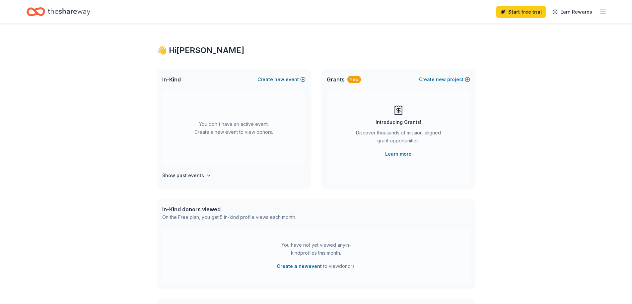
click at [301, 79] on button "Create new event" at bounding box center [281, 80] width 48 height 8
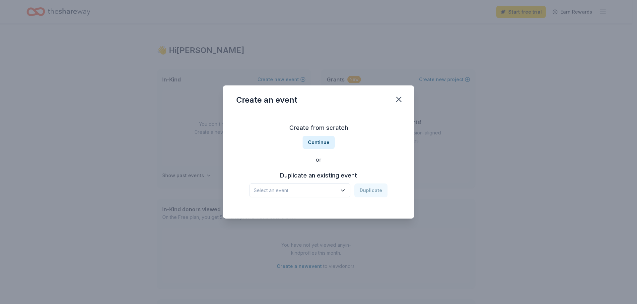
click at [304, 191] on span "Select an event" at bounding box center [295, 191] width 83 height 8
click at [292, 190] on span "Select an event" at bounding box center [295, 191] width 83 height 8
click at [381, 193] on div "Select an event Duplicate" at bounding box center [318, 191] width 138 height 14
click at [301, 114] on div "Create from scratch Continue or Duplicate an existing event Select an event Dup…" at bounding box center [318, 160] width 164 height 96
click at [317, 203] on div "Create from scratch Continue or Duplicate an existing event Select an event Dup…" at bounding box center [318, 160] width 164 height 96
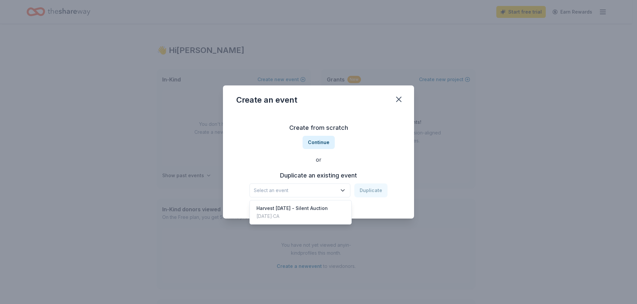
click at [317, 187] on span "Select an event" at bounding box center [295, 191] width 83 height 8
click at [325, 139] on div "Create from scratch Continue or Duplicate an existing event Select an event Dup…" at bounding box center [318, 160] width 164 height 96
click at [323, 144] on button "Continue" at bounding box center [318, 142] width 32 height 13
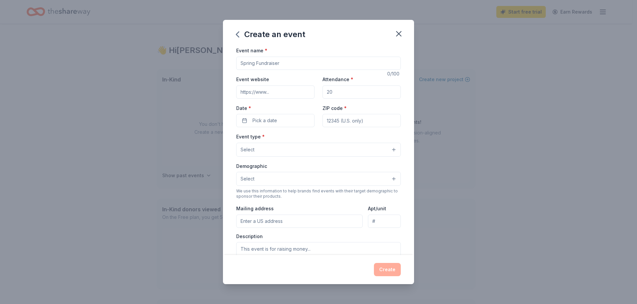
click at [273, 61] on input "Event name *" at bounding box center [318, 63] width 164 height 13
type input "Harvest [DATE] - Silent Auction"
click at [240, 94] on input "Event website" at bounding box center [275, 92] width 78 height 13
click at [334, 95] on input "Attendance *" at bounding box center [361, 92] width 78 height 13
click at [344, 95] on input "Attendance *" at bounding box center [361, 92] width 78 height 13
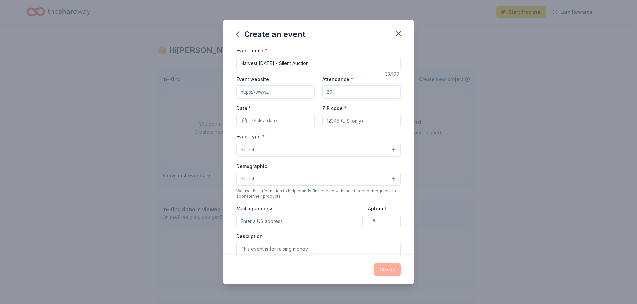
drag, startPoint x: 344, startPoint y: 95, endPoint x: 309, endPoint y: 88, distance: 35.6
click at [309, 88] on div "Event website Attendance * Date * Pick a date ZIP code *" at bounding box center [318, 101] width 164 height 52
type input "600"
click at [300, 117] on button "Pick a date" at bounding box center [275, 120] width 78 height 13
click at [313, 143] on div "August 2025 Su Mo Tu We Th Fr Sa 27 28 29 30 31 1 2 3 4 5 6 7 8 9 10 11 12 13 1…" at bounding box center [274, 187] width 84 height 109
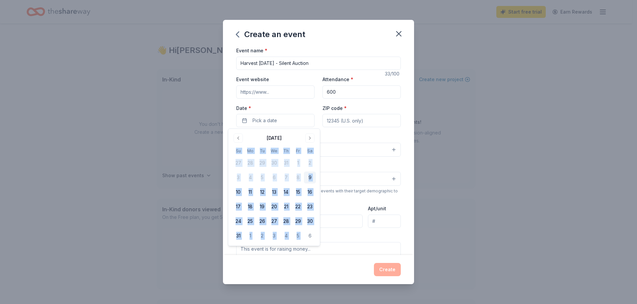
click at [313, 143] on div "August 2025 Su Mo Tu We Th Fr Sa 27 28 29 30 31 1 2 3 4 5 6 7 8 9 10 11 12 13 1…" at bounding box center [274, 187] width 84 height 109
click at [311, 141] on button "Go to next month" at bounding box center [309, 138] width 9 height 9
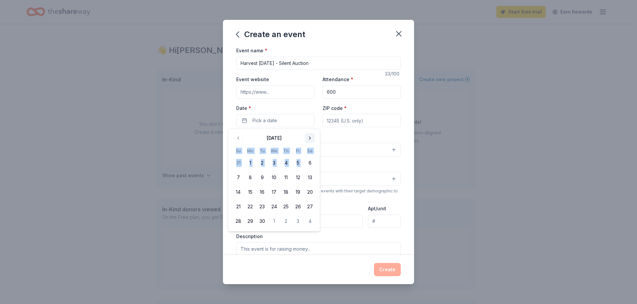
click at [311, 141] on button "Go to next month" at bounding box center [309, 138] width 9 height 9
click at [310, 192] on button "18" at bounding box center [310, 192] width 12 height 12
click at [354, 121] on input "ZIP code *" at bounding box center [361, 120] width 78 height 13
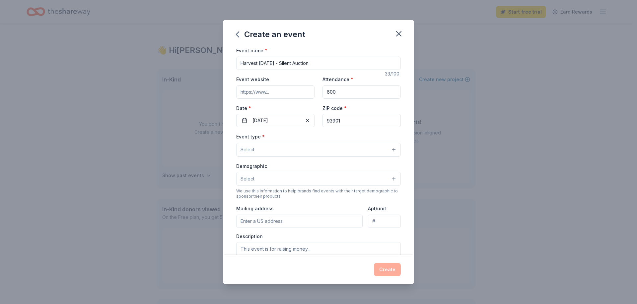
type input "93901"
click at [287, 148] on button "Select" at bounding box center [318, 150] width 164 height 14
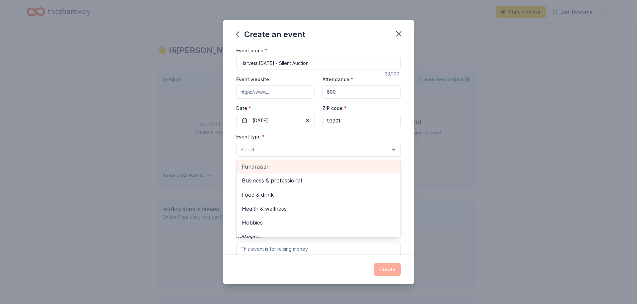
click at [256, 165] on span "Fundraiser" at bounding box center [318, 166] width 153 height 9
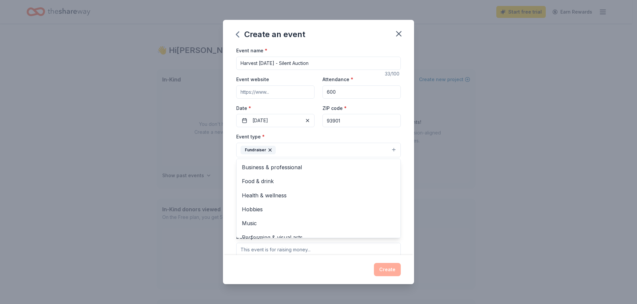
click at [345, 141] on div "Event type * Fundraiser Business & professional Food & drink Health & wellness …" at bounding box center [318, 145] width 164 height 25
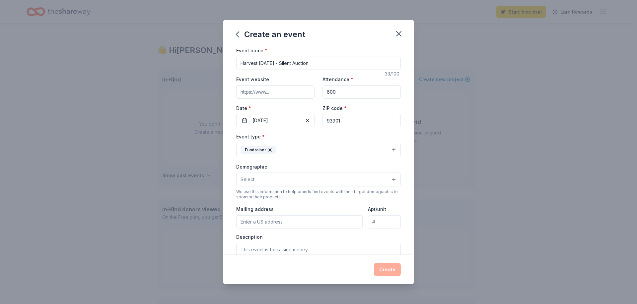
click at [316, 150] on button "Fundraiser" at bounding box center [318, 150] width 164 height 15
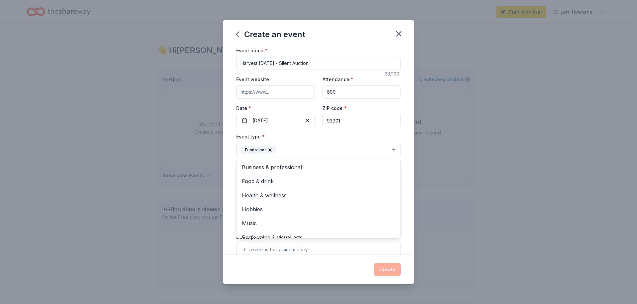
click at [468, 131] on div "Create an event Event name * Harvest Carnival - Silent Auction 33 /100 Event we…" at bounding box center [318, 152] width 637 height 304
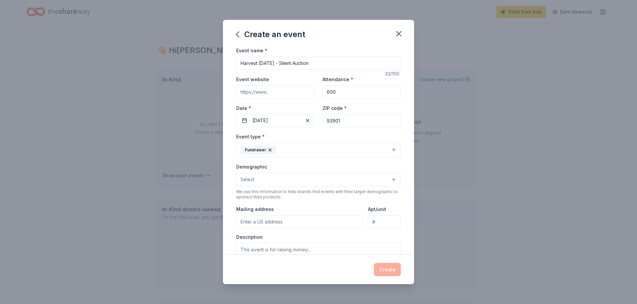
click at [307, 187] on div "Demographic Select We use this information to help brands find events with thei…" at bounding box center [318, 181] width 164 height 37
click at [306, 183] on button "Select" at bounding box center [318, 180] width 164 height 14
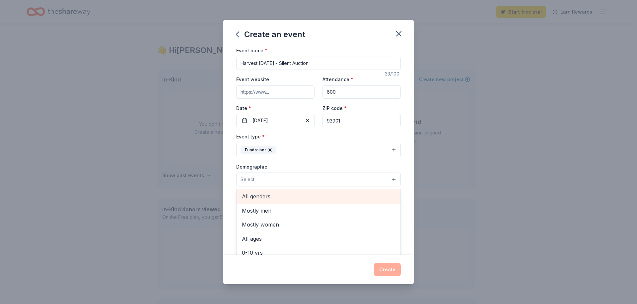
click at [269, 198] on span "All genders" at bounding box center [318, 196] width 153 height 9
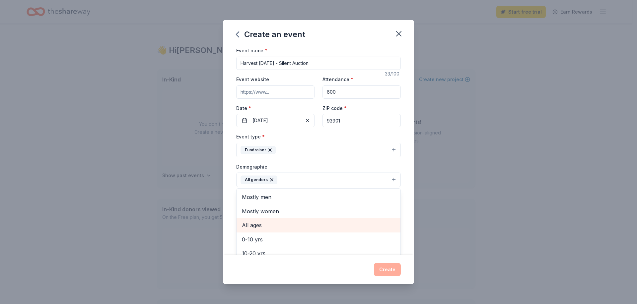
click at [258, 227] on span "All ages" at bounding box center [318, 225] width 153 height 9
click at [379, 158] on div "Event type * Fundraiser Demographic All genders All ages Mostly men Mostly wome…" at bounding box center [318, 203] width 164 height 141
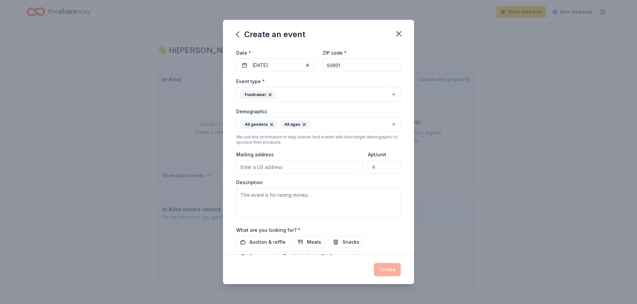
scroll to position [57, 0]
click at [260, 167] on input "Mailing address" at bounding box center [299, 165] width 126 height 13
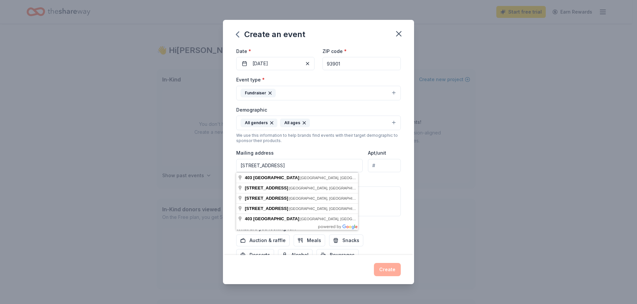
type input "403 W. Acacia Street"
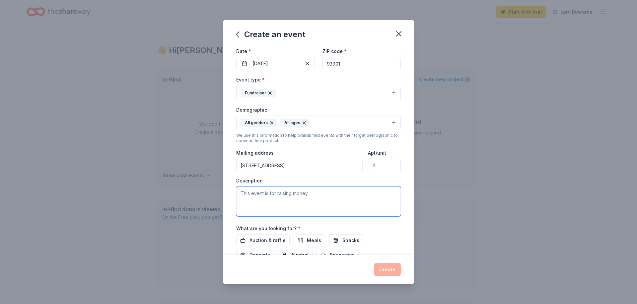
paste textarea "Harvest [DATE] is a family fun day filled with [DATE] games, prizes, food, musi…"
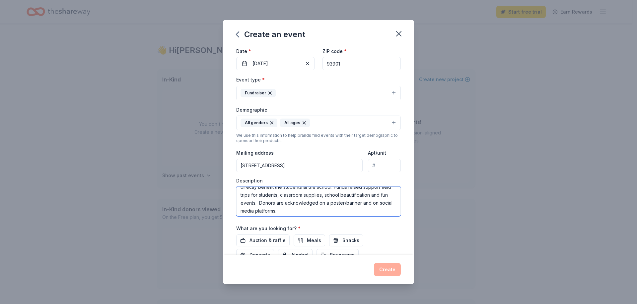
scroll to position [24, 0]
type textarea "Harvest [DATE] is a family fun day filled with [DATE] games, prizes, food, musi…"
click at [386, 242] on div "Auction & raffle Meals Snacks Desserts Alcohol Beverages" at bounding box center [318, 248] width 164 height 27
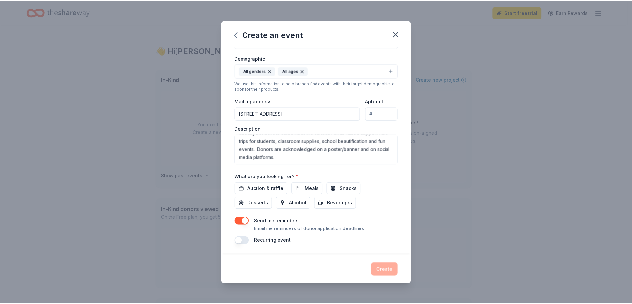
scroll to position [109, 0]
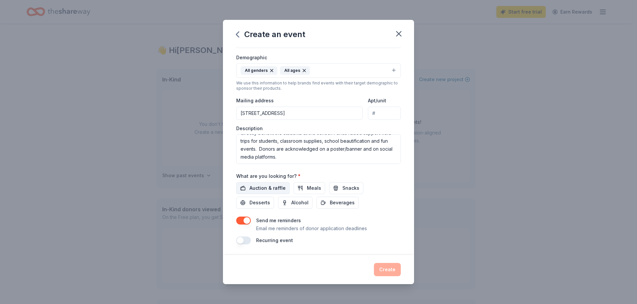
click at [255, 191] on span "Auction & raffle" at bounding box center [267, 188] width 36 height 8
click at [397, 273] on button "Create" at bounding box center [387, 269] width 27 height 13
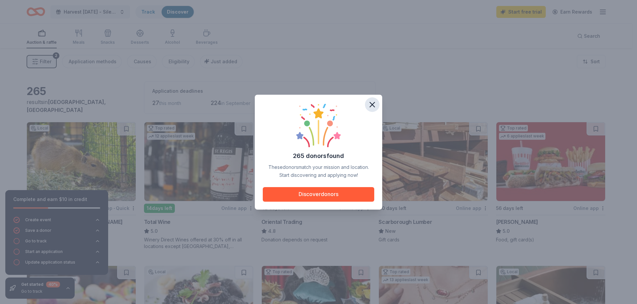
click at [369, 103] on icon "button" at bounding box center [371, 104] width 9 height 9
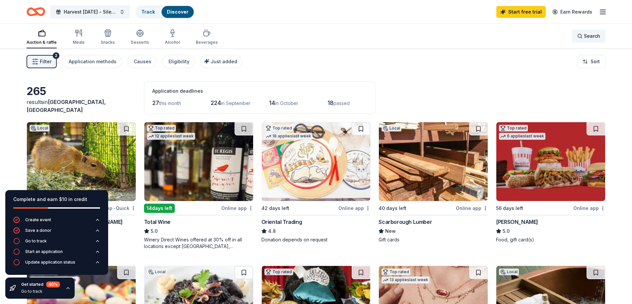
click at [588, 36] on span "Search" at bounding box center [592, 36] width 16 height 8
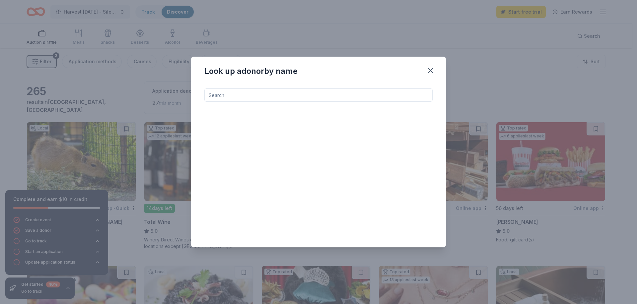
click at [343, 94] on input at bounding box center [318, 95] width 228 height 13
click at [433, 69] on icon "button" at bounding box center [430, 70] width 9 height 9
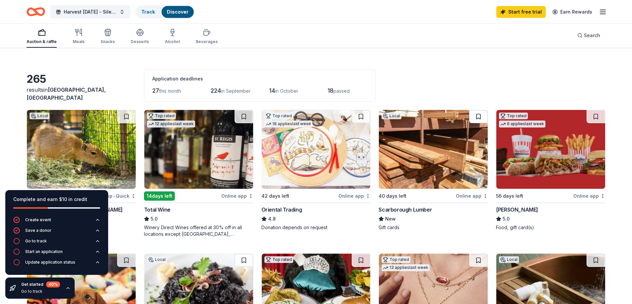
scroll to position [14, 0]
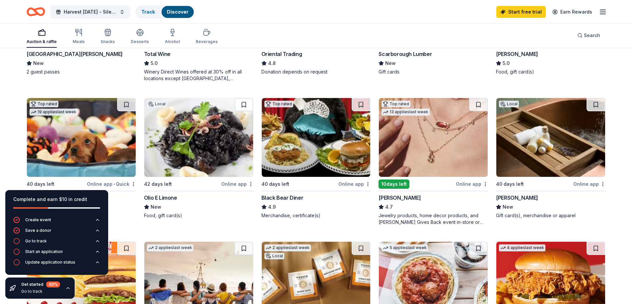
scroll to position [204, 0]
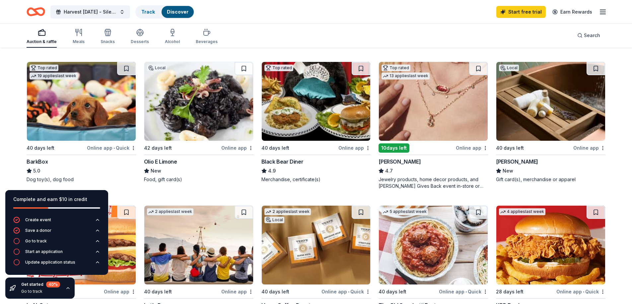
click at [314, 129] on img at bounding box center [316, 101] width 109 height 79
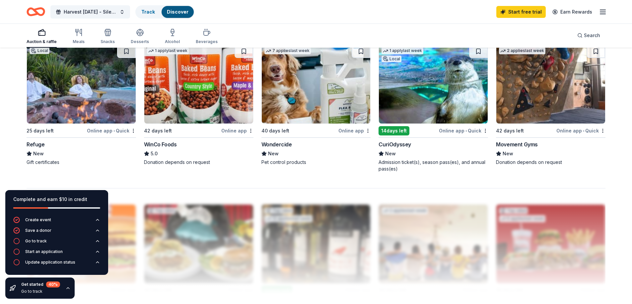
scroll to position [501, 0]
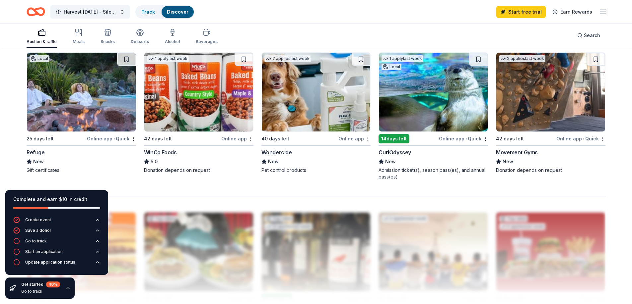
click at [115, 78] on img at bounding box center [81, 92] width 109 height 79
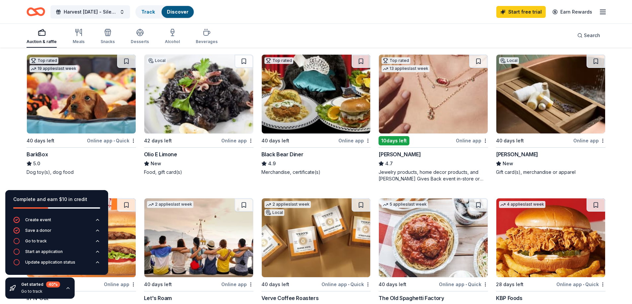
scroll to position [212, 0]
click at [576, 115] on img at bounding box center [550, 93] width 109 height 79
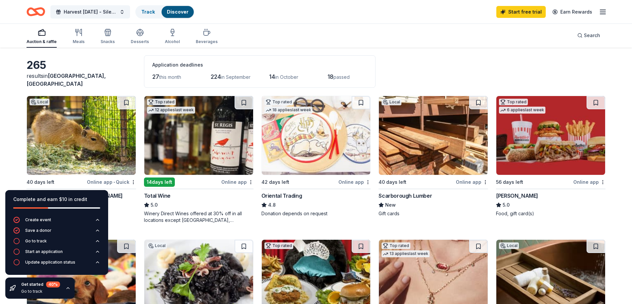
scroll to position [0, 0]
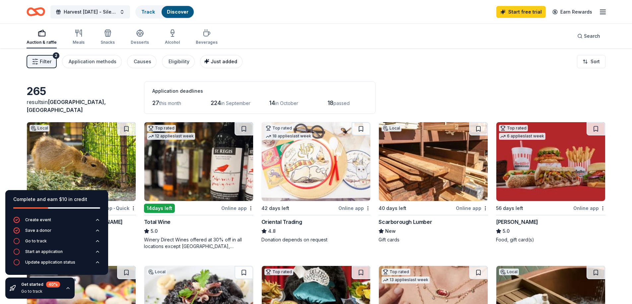
click at [230, 61] on span "Just added" at bounding box center [224, 62] width 27 height 6
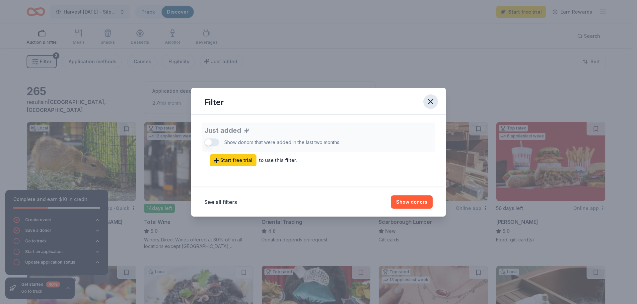
click at [429, 98] on icon "button" at bounding box center [430, 101] width 9 height 9
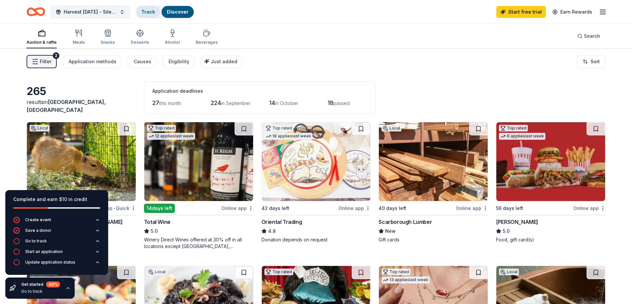
click at [156, 13] on div "Track" at bounding box center [148, 12] width 24 height 12
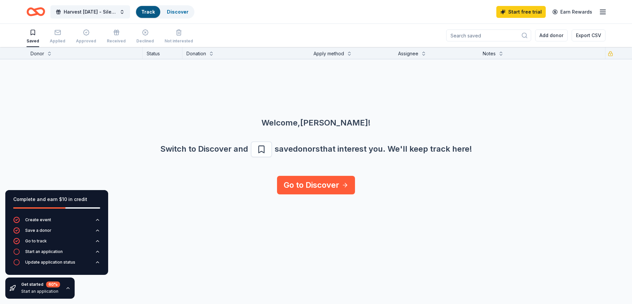
scroll to position [0, 0]
click at [173, 7] on div "Discover" at bounding box center [177, 12] width 32 height 12
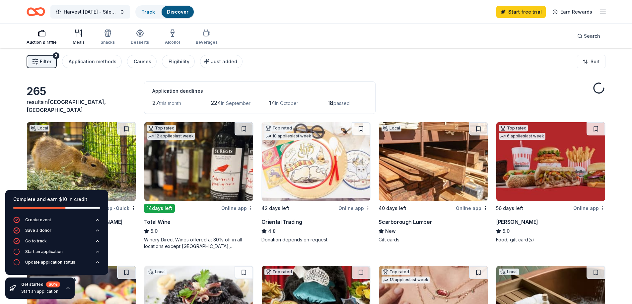
click at [75, 35] on icon "button" at bounding box center [79, 33] width 8 height 8
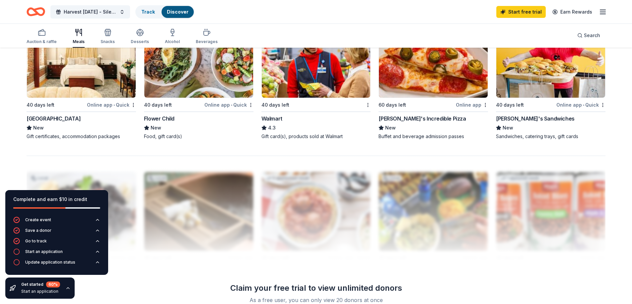
scroll to position [362, 0]
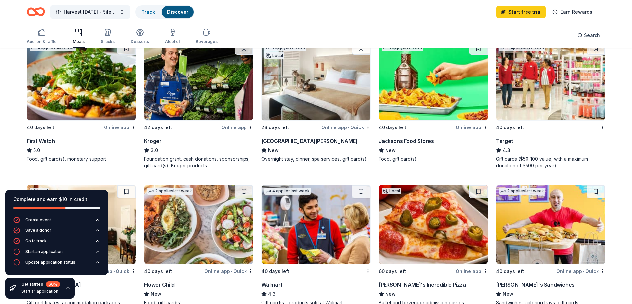
click at [535, 243] on img at bounding box center [550, 224] width 109 height 79
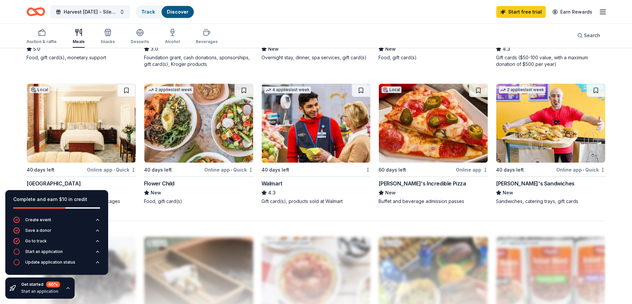
scroll to position [459, 0]
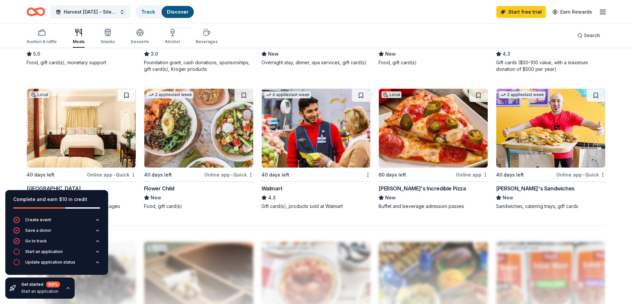
click at [61, 114] on img at bounding box center [81, 128] width 109 height 79
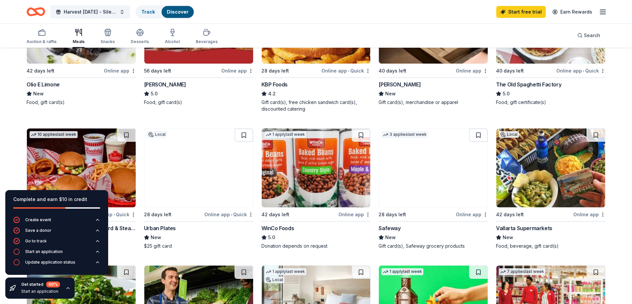
scroll to position [0, 0]
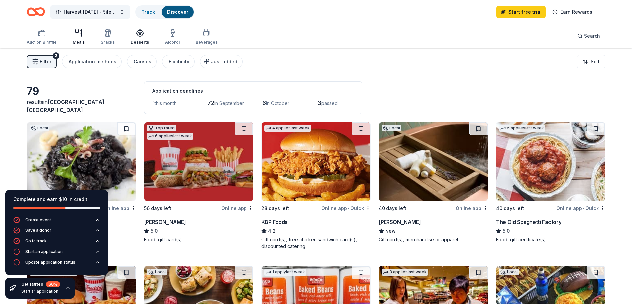
click at [143, 44] on div "Desserts" at bounding box center [140, 42] width 18 height 5
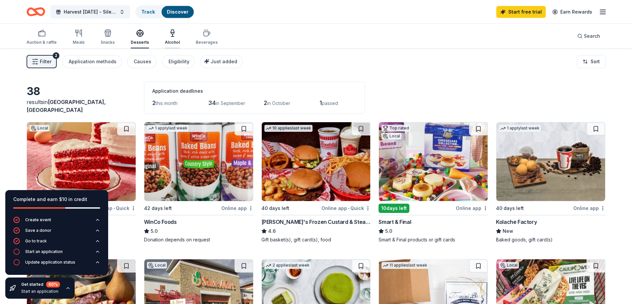
click at [174, 36] on div "button" at bounding box center [172, 33] width 15 height 8
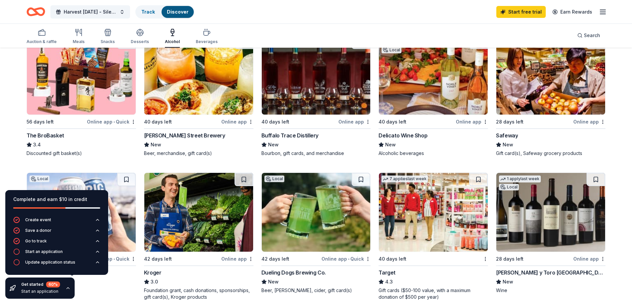
scroll to position [232, 0]
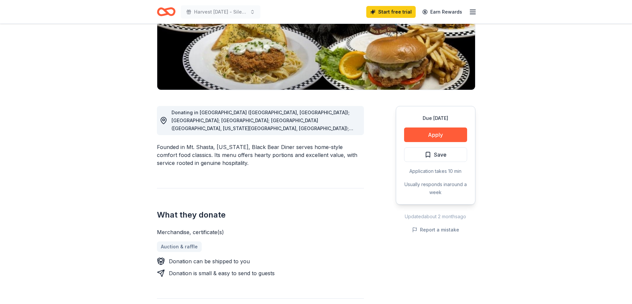
scroll to position [112, 0]
click at [430, 131] on button "Apply" at bounding box center [435, 134] width 63 height 15
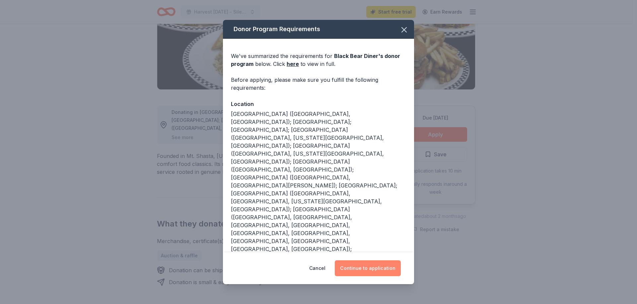
click at [355, 261] on button "Continue to application" at bounding box center [368, 269] width 66 height 16
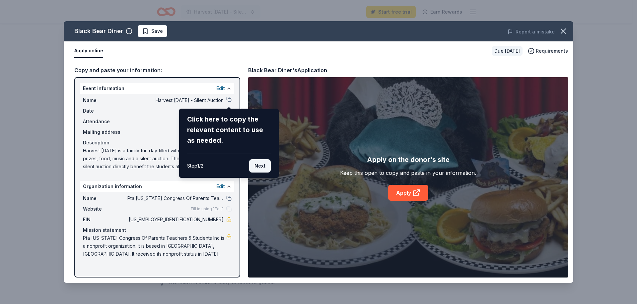
click at [256, 165] on button "Next" at bounding box center [260, 165] width 22 height 13
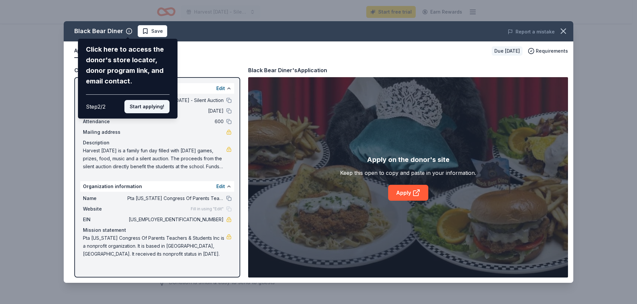
click at [152, 108] on button "Start applying!" at bounding box center [146, 106] width 45 height 13
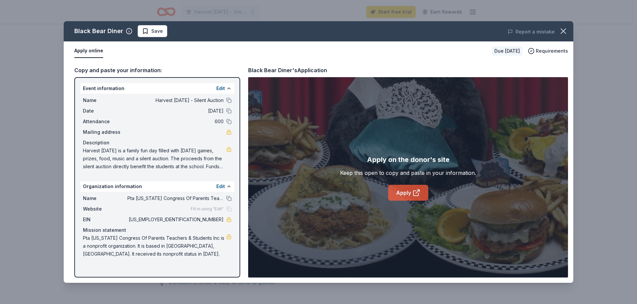
click at [424, 193] on link "Apply" at bounding box center [408, 193] width 40 height 16
click at [564, 28] on icon "button" at bounding box center [562, 31] width 9 height 9
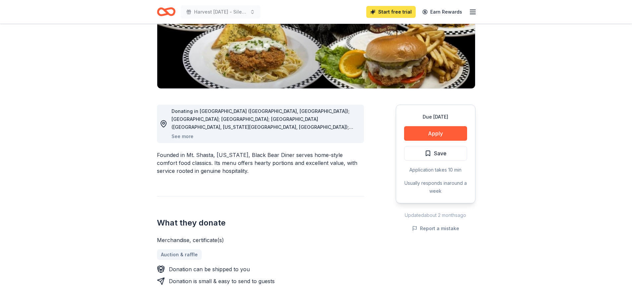
scroll to position [113, 0]
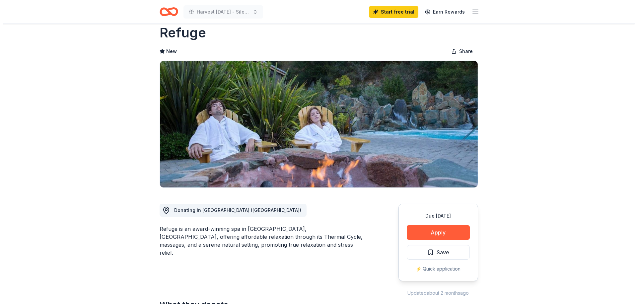
scroll to position [12, 0]
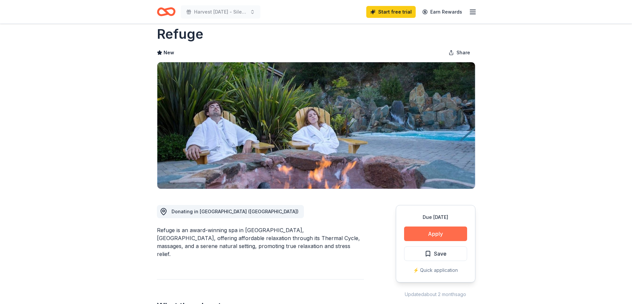
click at [437, 232] on button "Apply" at bounding box center [435, 234] width 63 height 15
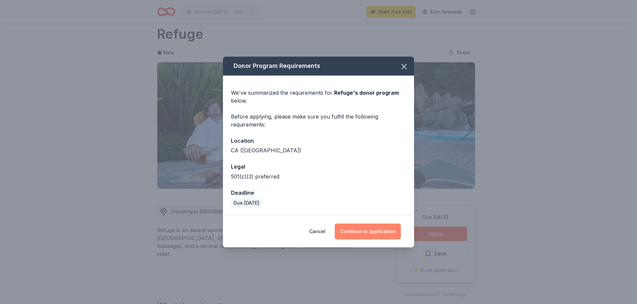
click at [373, 230] on button "Continue to application" at bounding box center [368, 232] width 66 height 16
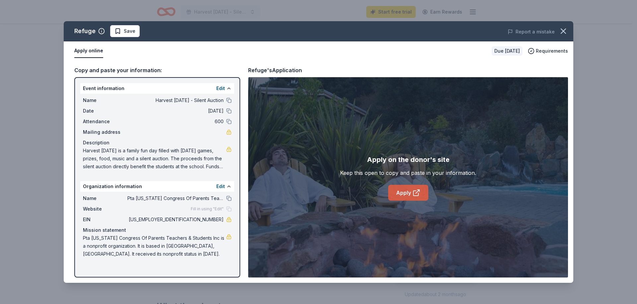
click at [415, 197] on link "Apply" at bounding box center [408, 193] width 40 height 16
click at [418, 197] on link "Apply" at bounding box center [408, 193] width 40 height 16
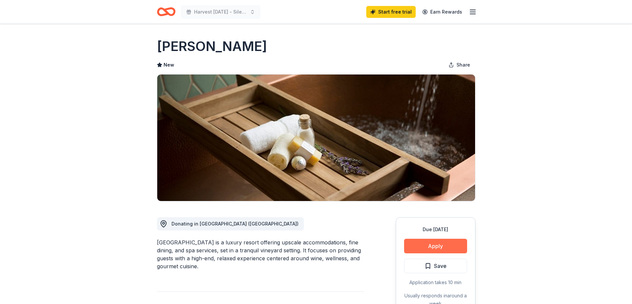
click at [446, 244] on button "Apply" at bounding box center [435, 246] width 63 height 15
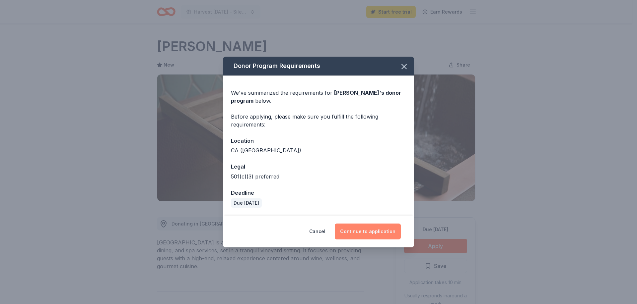
click at [368, 234] on button "Continue to application" at bounding box center [368, 232] width 66 height 16
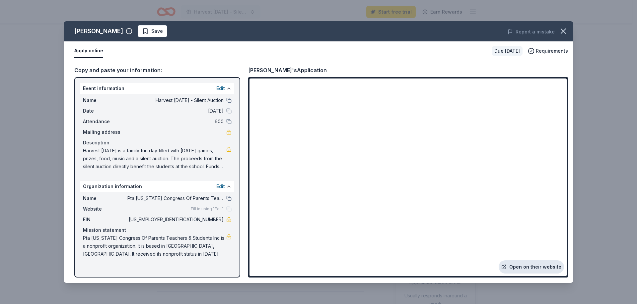
click at [520, 265] on link "Open on their website" at bounding box center [530, 267] width 65 height 13
click at [558, 30] on icon "button" at bounding box center [562, 31] width 9 height 9
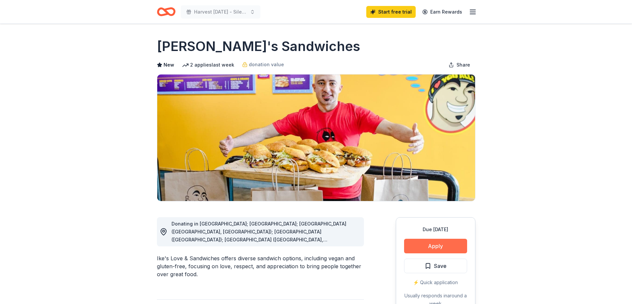
click at [434, 246] on button "Apply" at bounding box center [435, 246] width 63 height 15
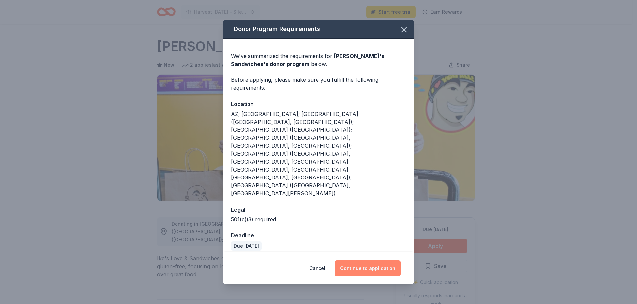
click at [388, 261] on button "Continue to application" at bounding box center [368, 269] width 66 height 16
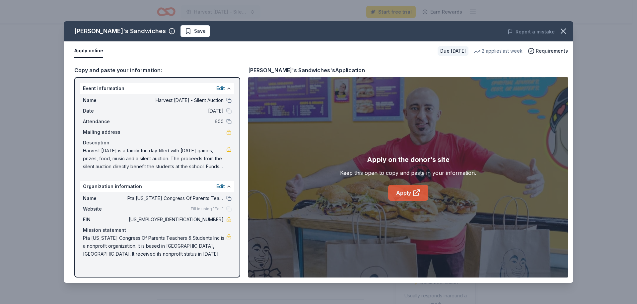
click at [412, 193] on icon at bounding box center [416, 193] width 8 height 8
click at [563, 33] on icon "button" at bounding box center [562, 31] width 9 height 9
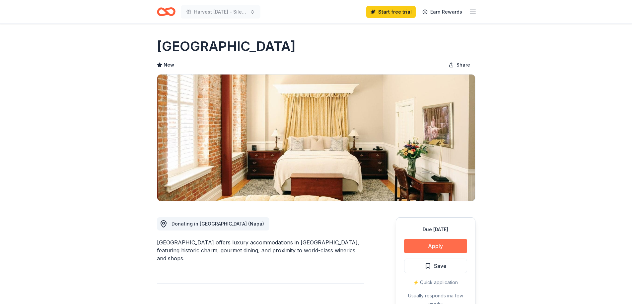
click at [442, 243] on button "Apply" at bounding box center [435, 246] width 63 height 15
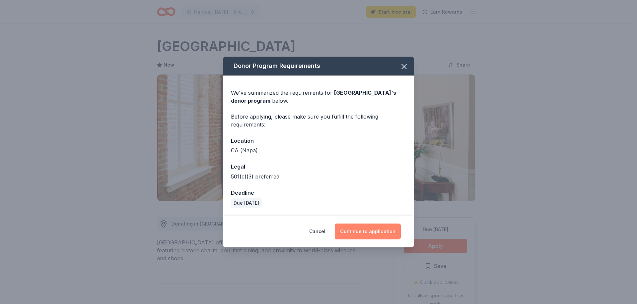
click at [354, 229] on button "Continue to application" at bounding box center [368, 232] width 66 height 16
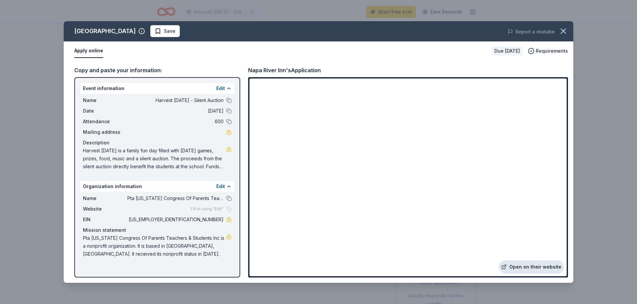
click at [517, 267] on link "Open on their website" at bounding box center [530, 267] width 65 height 13
